Goal: Transaction & Acquisition: Purchase product/service

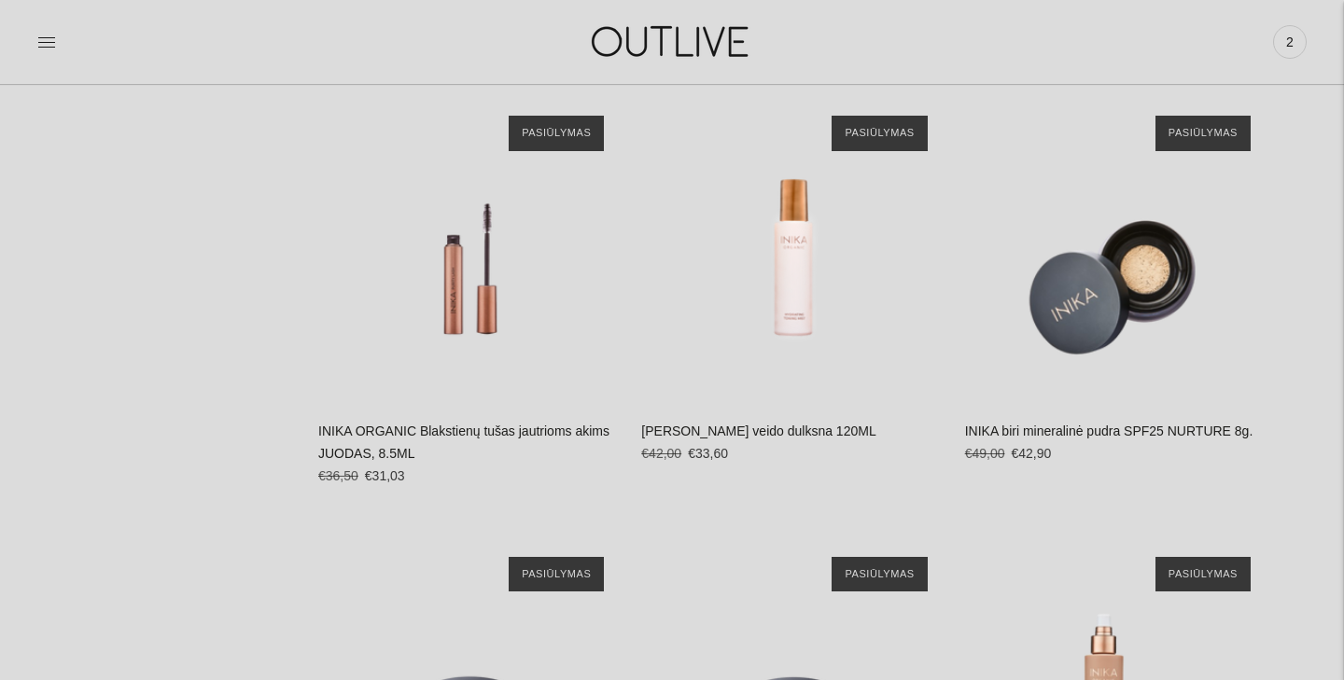
scroll to position [1207, 0]
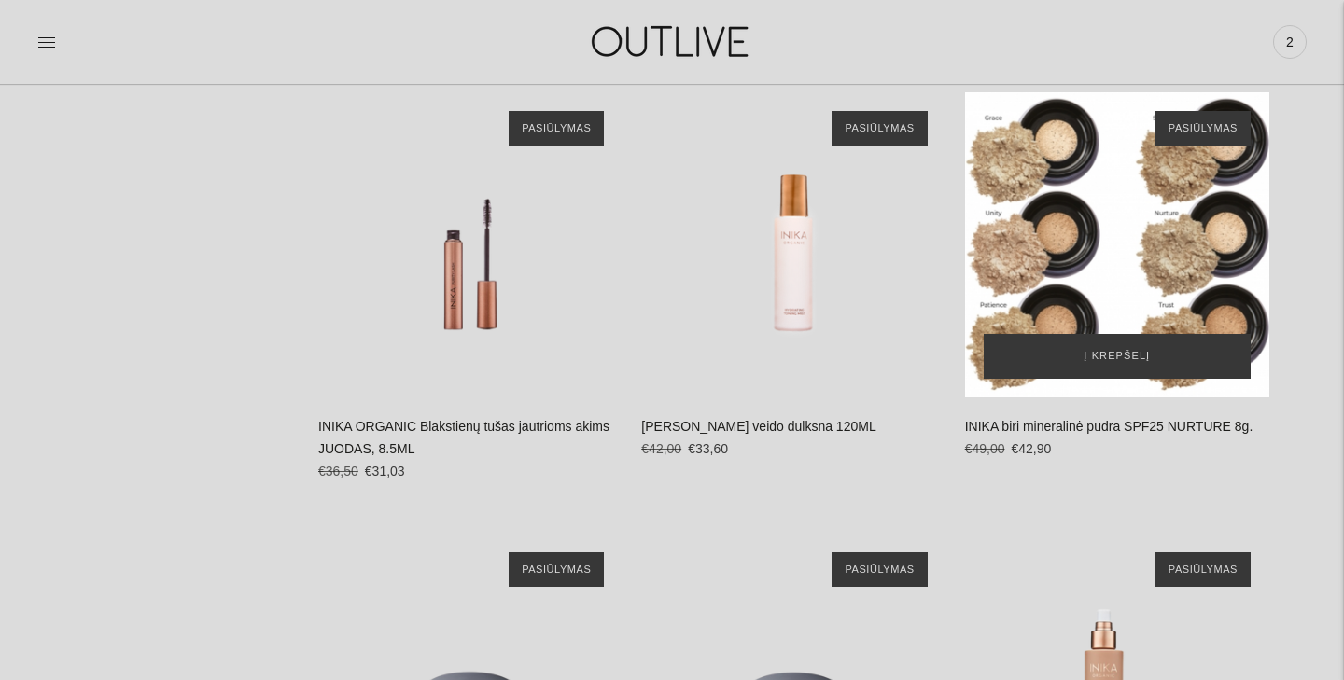
click at [1095, 239] on div "INIKA biri mineralinė pudra SPF25 NURTURE 8g.\a" at bounding box center [1117, 244] width 304 height 304
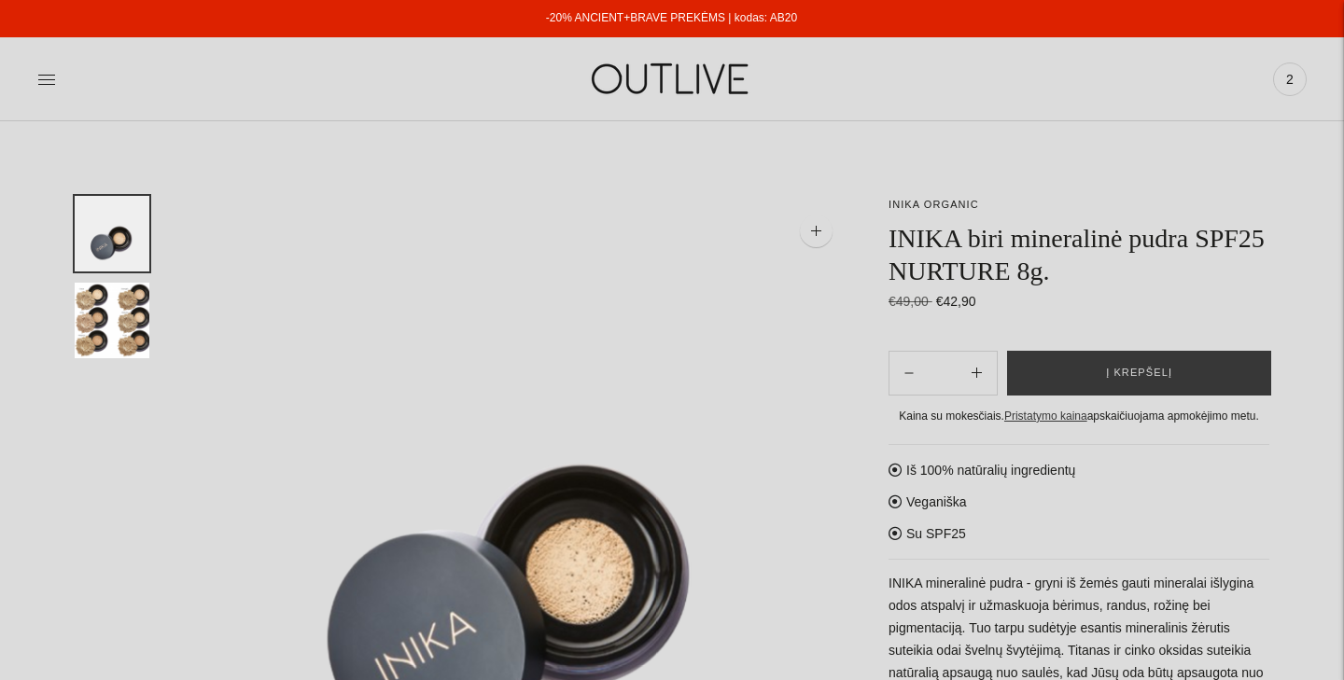
click at [135, 316] on img "Translation missing: en.general.accessibility.image_thumbail" at bounding box center [112, 321] width 75 height 76
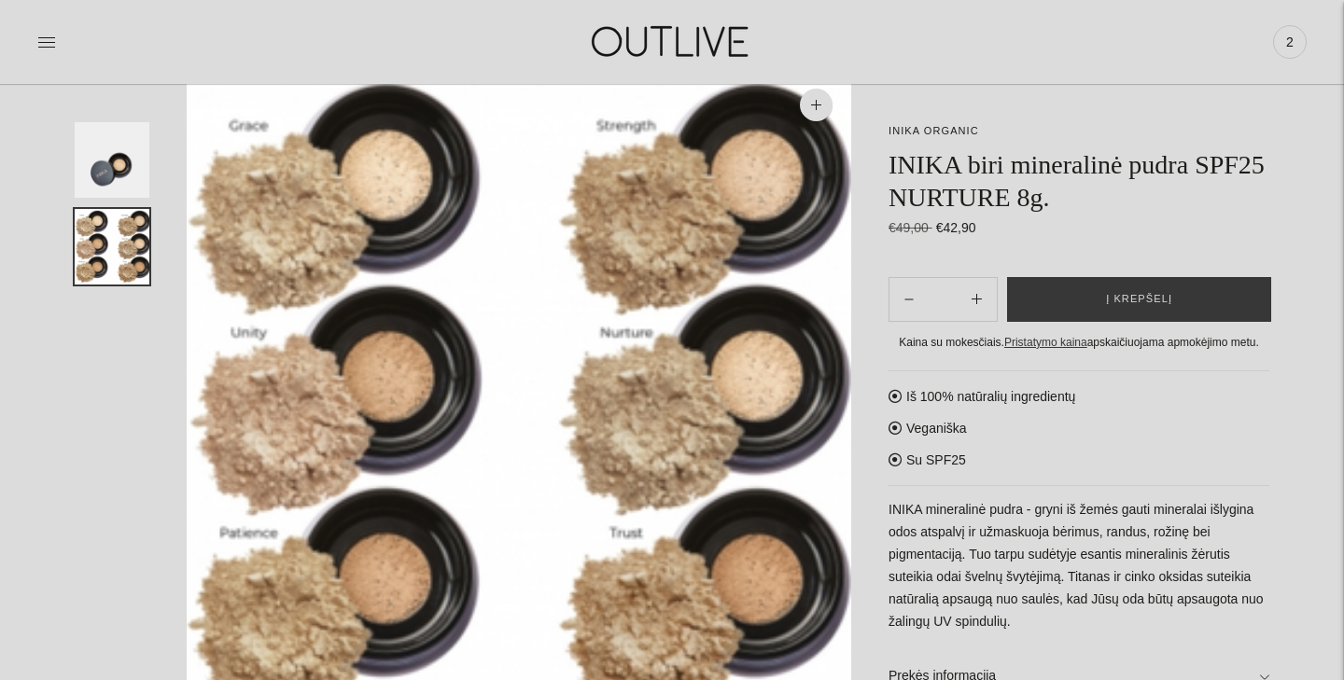
scroll to position [155, 0]
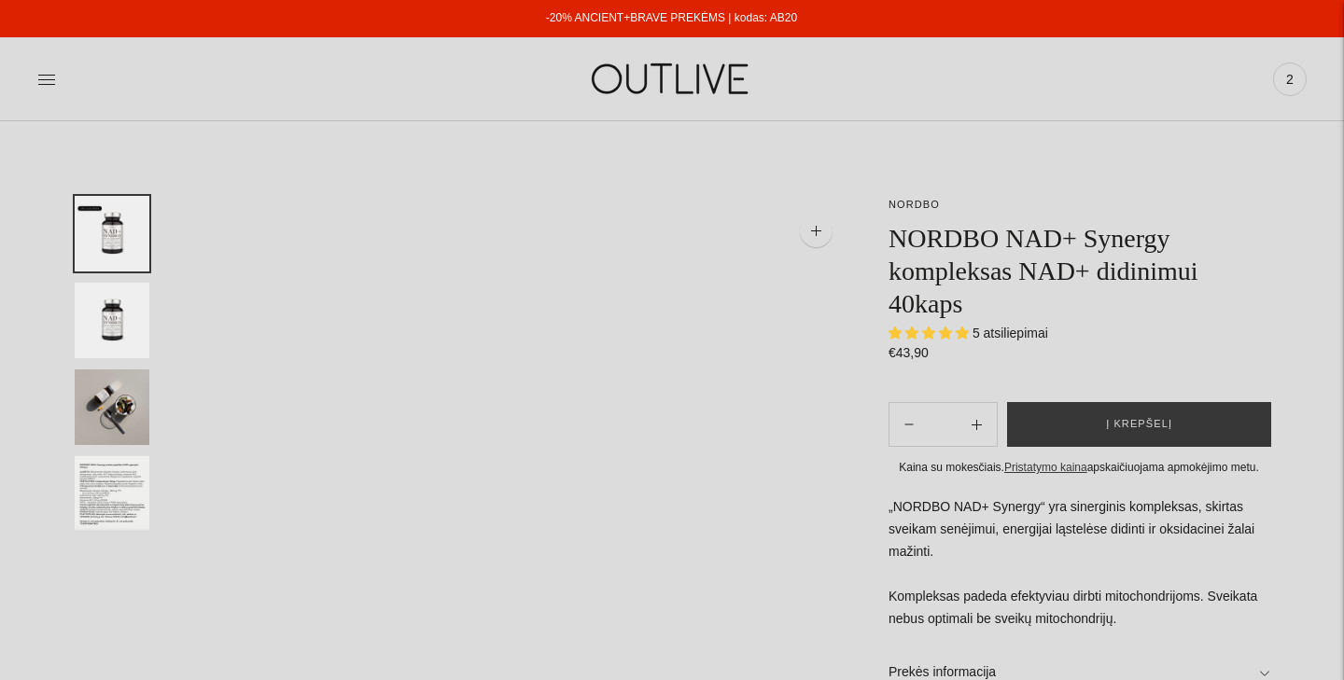
select select "**********"
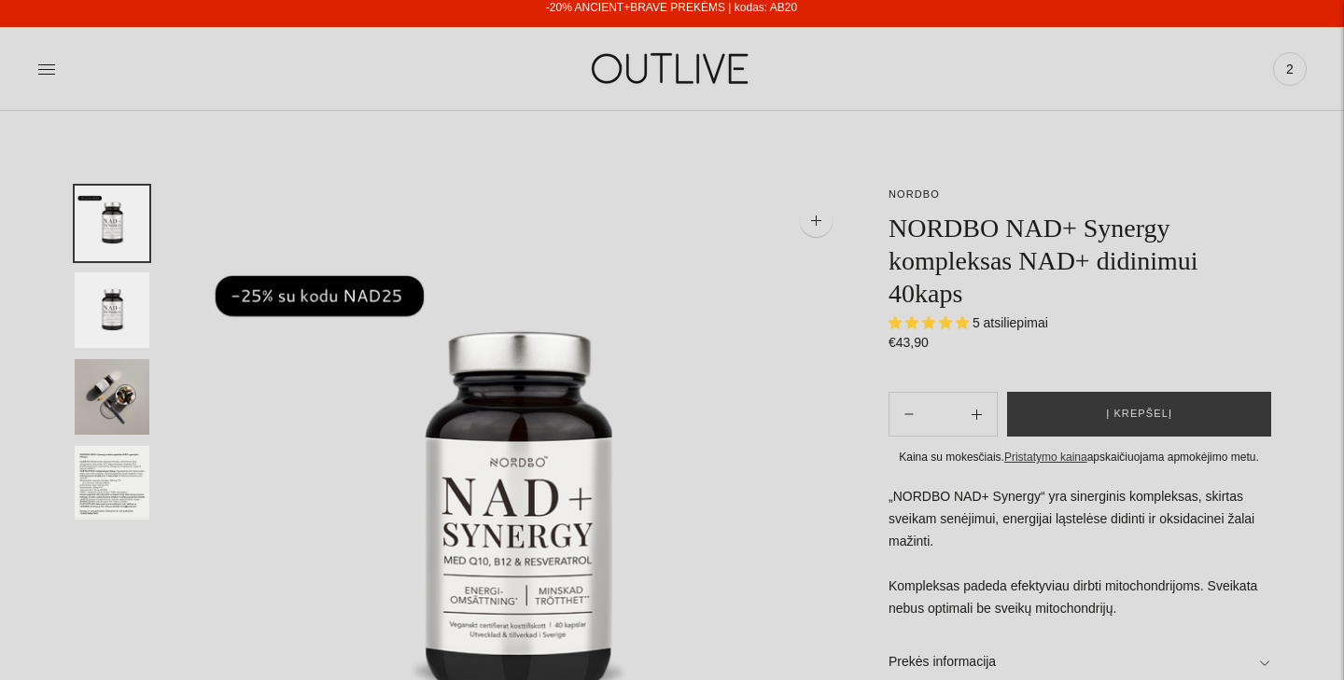
scroll to position [11, 0]
